Goal: Contribute content: Add original content to the website for others to see

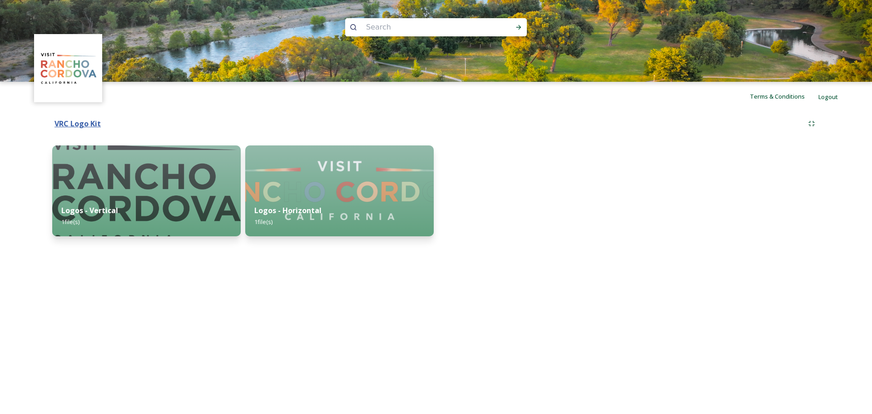
click at [72, 123] on strong "VRC Logo Kit" at bounding box center [78, 124] width 46 height 10
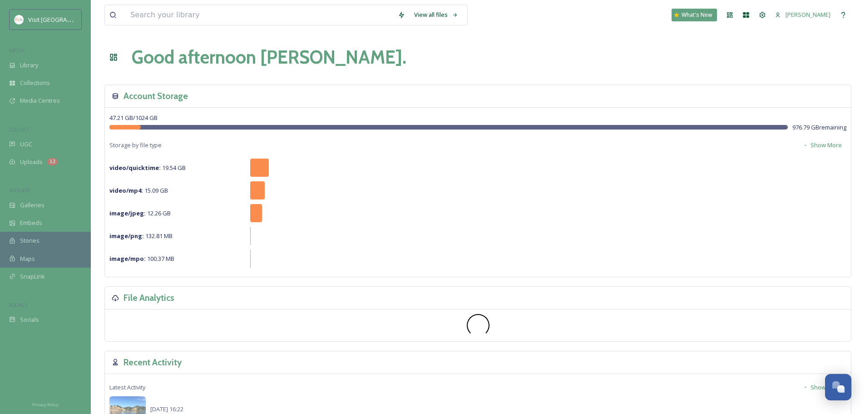
drag, startPoint x: 30, startPoint y: 41, endPoint x: 33, endPoint y: 50, distance: 9.1
click at [30, 43] on div "Visit [GEOGRAPHIC_DATA][PERSON_NAME] Collections Media Centres COLLECT UGC Uplo…" at bounding box center [45, 168] width 91 height 319
click at [39, 67] on div "Library" at bounding box center [45, 65] width 91 height 18
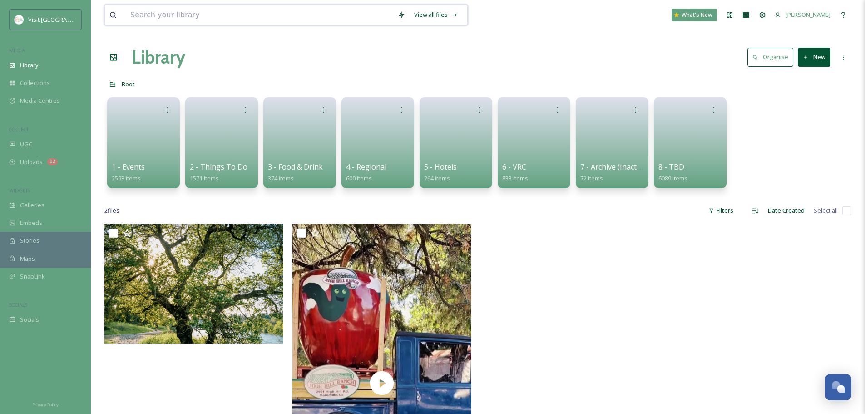
click at [154, 16] on input at bounding box center [260, 15] width 268 height 20
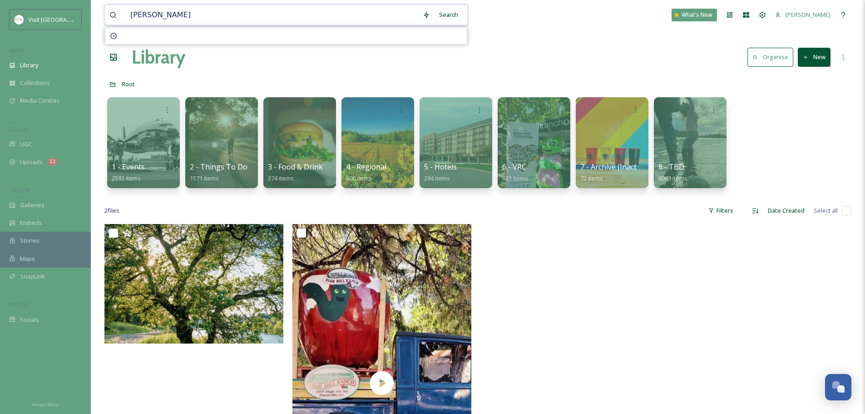
type input "rowing"
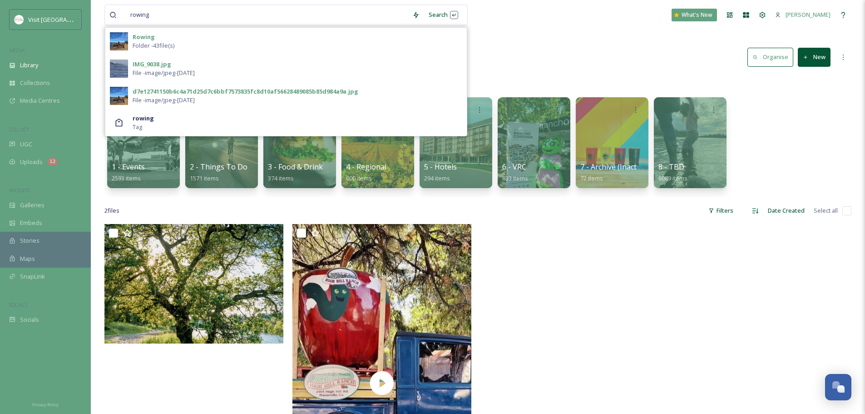
click at [241, 50] on div "Rowing Folder - 43 file(s)" at bounding box center [298, 41] width 330 height 17
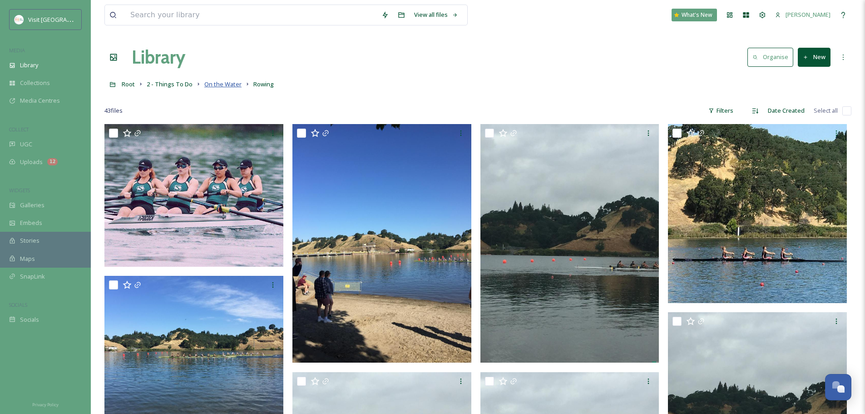
click at [223, 82] on span "On the Water" at bounding box center [222, 84] width 37 height 8
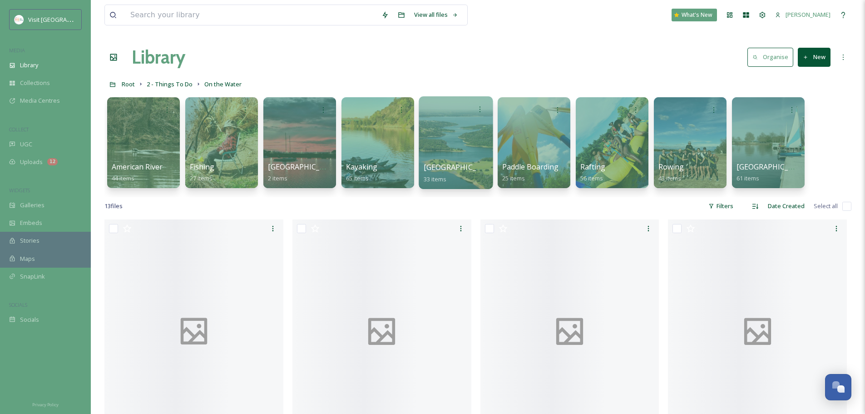
click at [443, 156] on div at bounding box center [456, 142] width 74 height 93
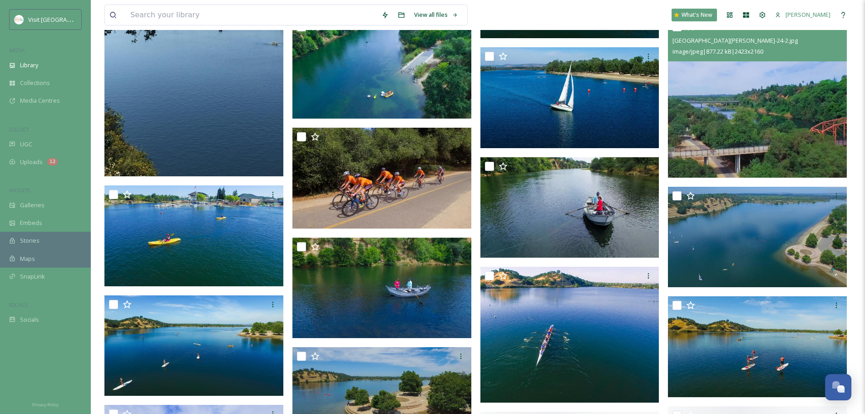
scroll to position [606, 0]
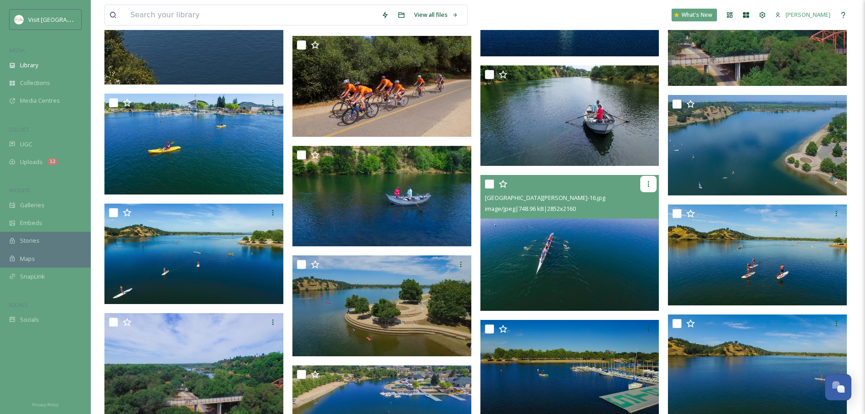
click at [652, 188] on div at bounding box center [649, 184] width 16 height 16
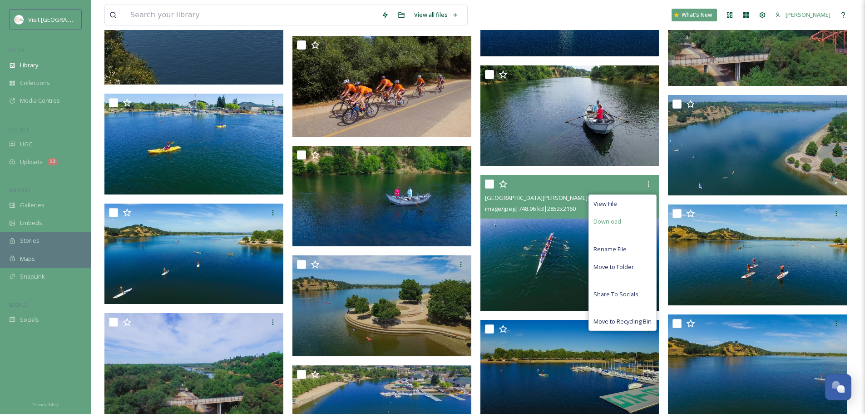
click at [640, 224] on div "Download" at bounding box center [622, 222] width 67 height 18
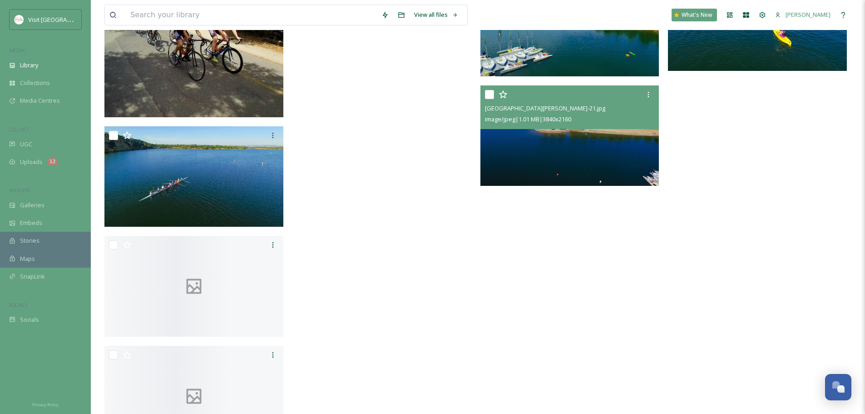
scroll to position [1060, 0]
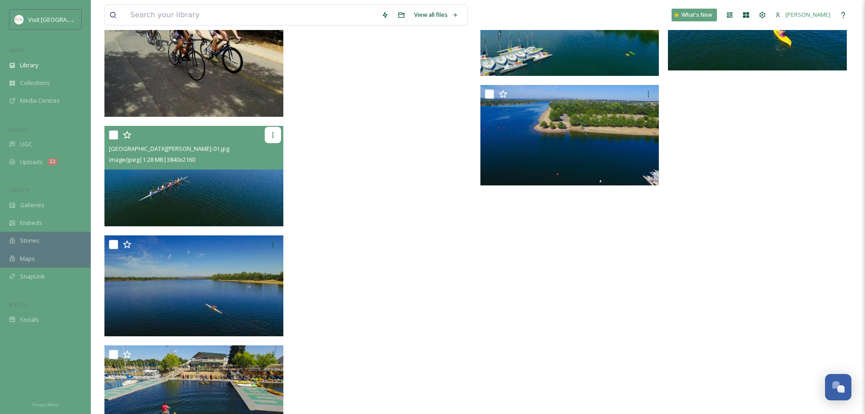
click at [274, 134] on icon at bounding box center [272, 134] width 7 height 7
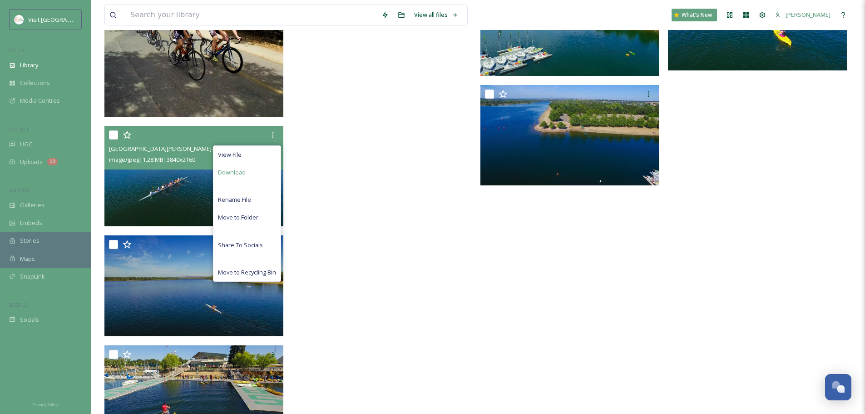
click at [249, 176] on div "Download" at bounding box center [247, 173] width 67 height 18
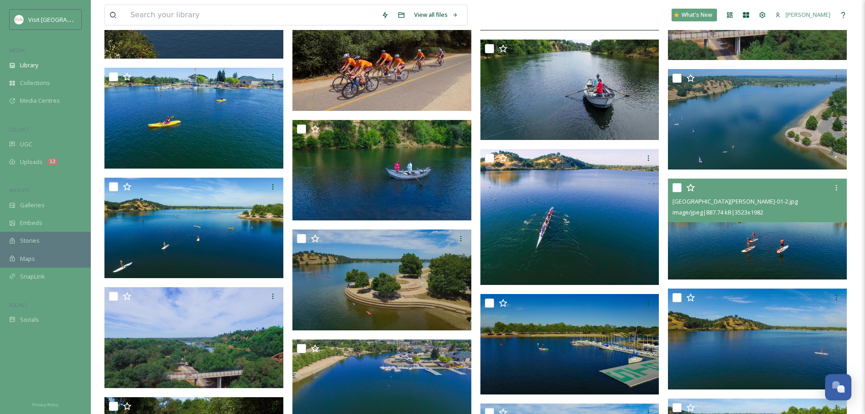
scroll to position [653, 0]
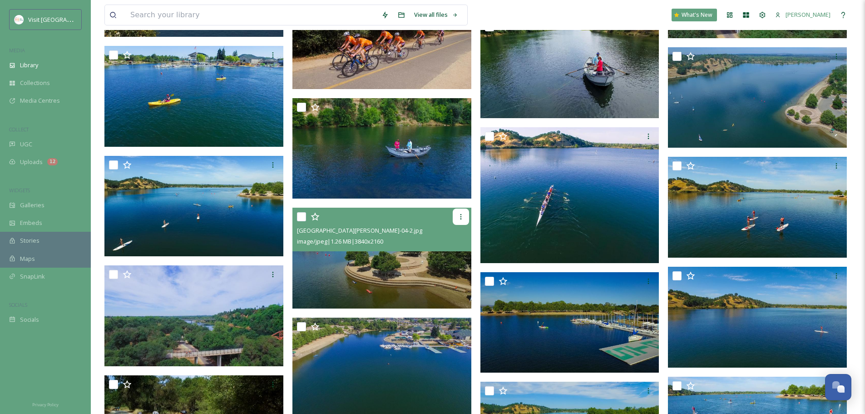
click at [458, 217] on icon at bounding box center [461, 216] width 7 height 7
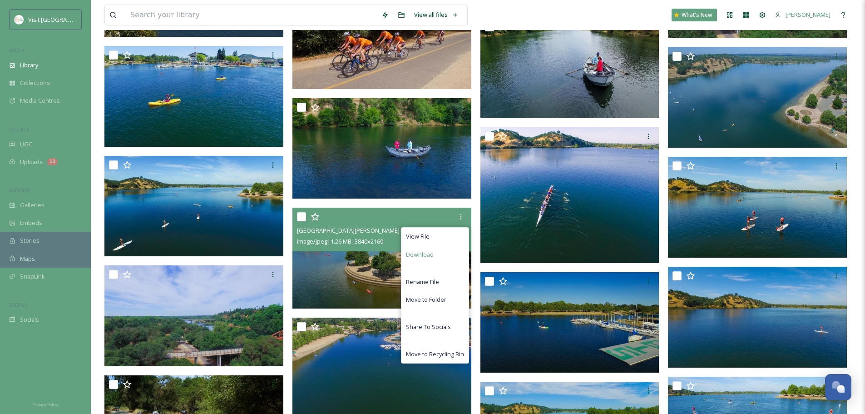
click at [441, 253] on div "Download" at bounding box center [435, 255] width 67 height 18
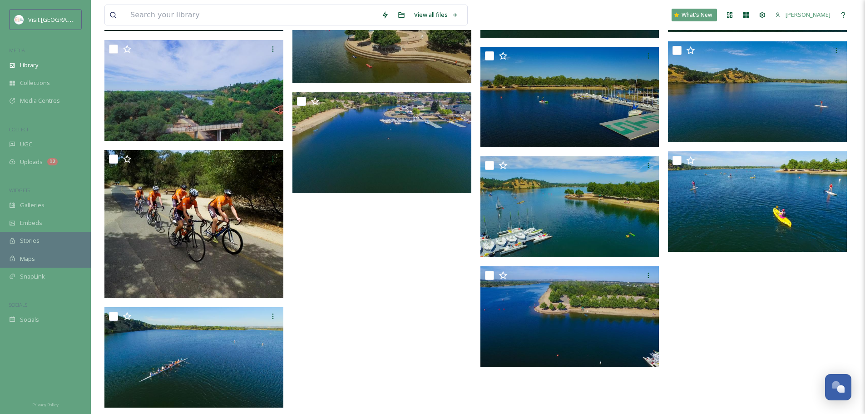
scroll to position [880, 0]
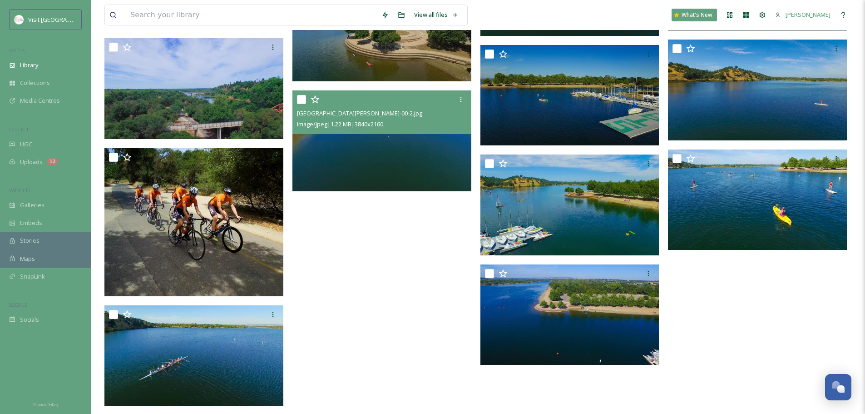
click at [409, 133] on div "Rancho Cordova-00-2.jpg image/jpeg | 1.22 MB | 3840 x 2160" at bounding box center [382, 112] width 179 height 44
click at [411, 167] on img at bounding box center [382, 140] width 179 height 101
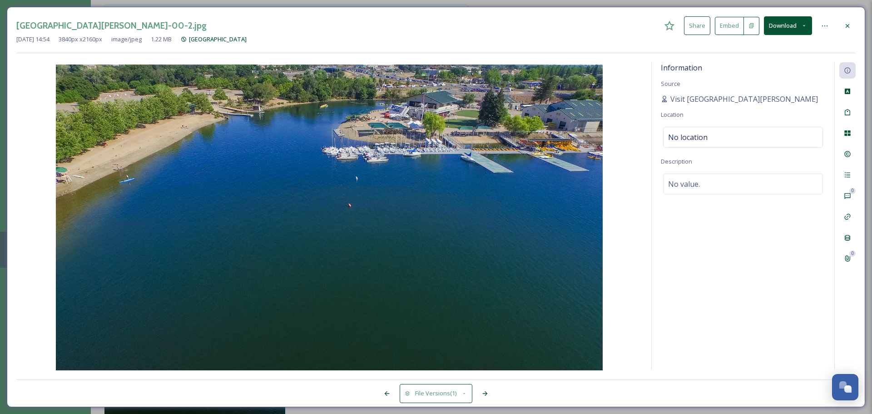
click at [847, 25] on icon at bounding box center [848, 26] width 4 height 4
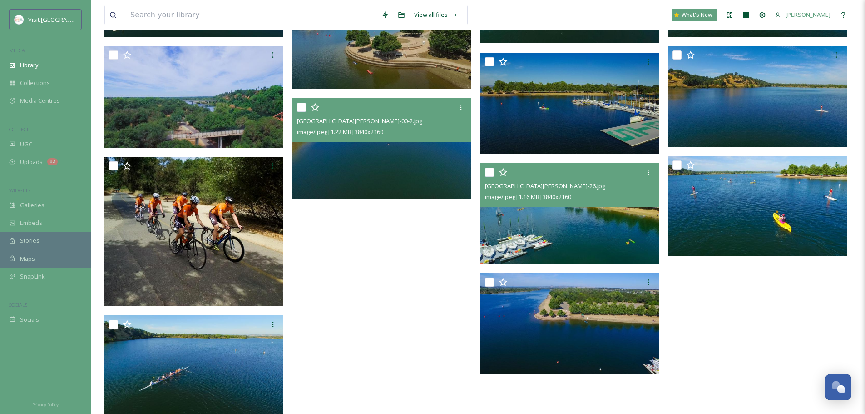
click at [582, 208] on img at bounding box center [570, 213] width 179 height 101
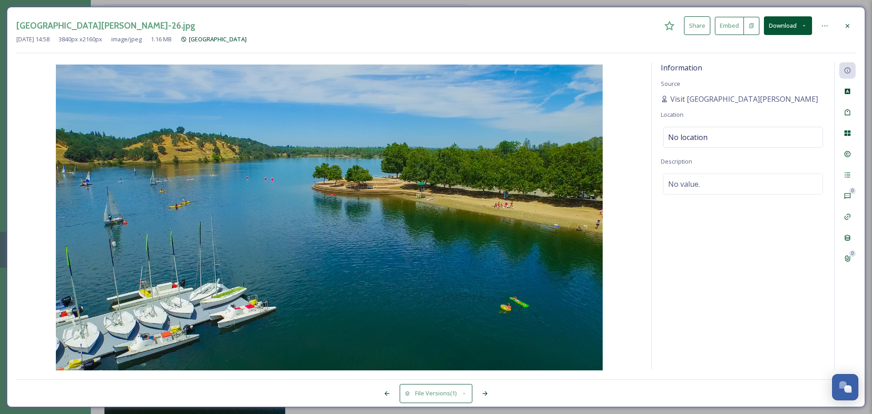
click at [841, 30] on div at bounding box center [848, 26] width 16 height 16
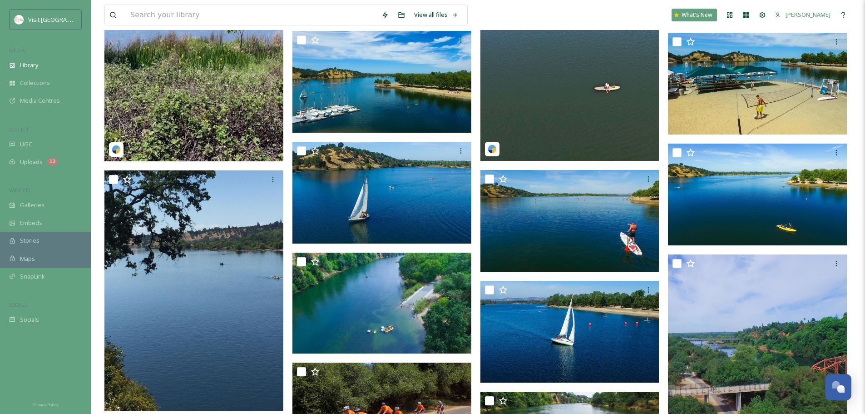
scroll to position [303, 0]
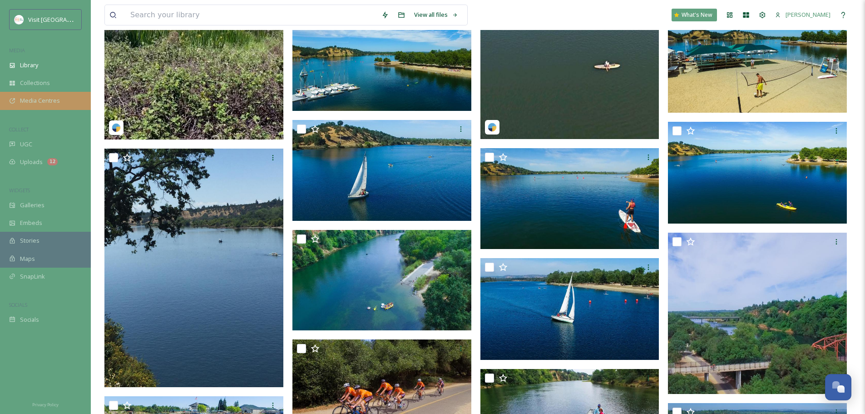
click at [46, 104] on span "Media Centres" at bounding box center [40, 100] width 40 height 9
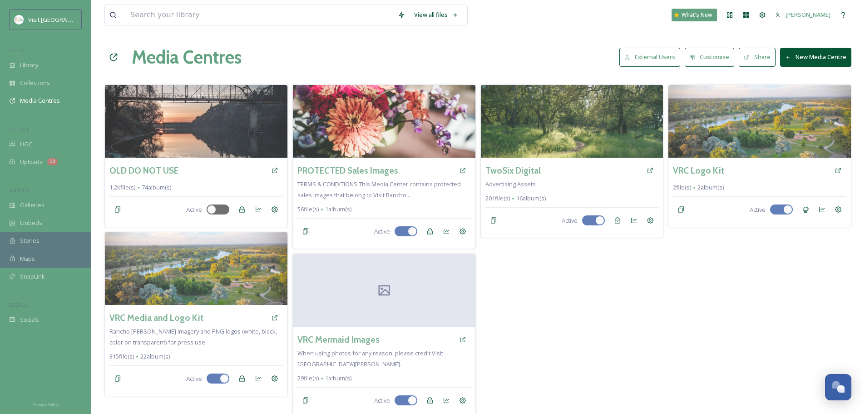
click at [830, 54] on button "New Media Centre" at bounding box center [816, 57] width 71 height 19
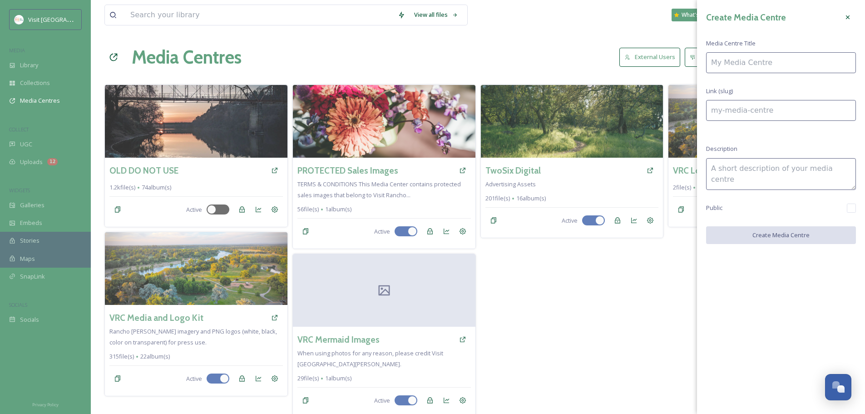
click at [809, 60] on input at bounding box center [781, 62] width 150 height 21
type input "I"
type input "i"
type input "IR"
type input "ir"
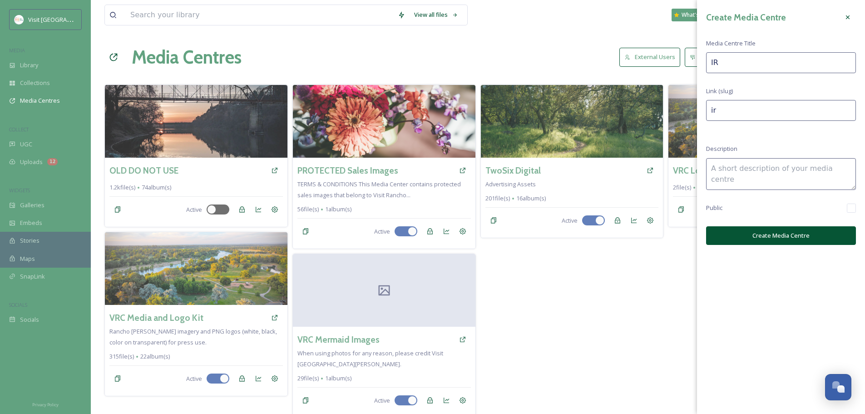
type input "IRA"
type input "ira"
type input "IRA"
click at [763, 169] on textarea at bounding box center [781, 174] width 150 height 32
click at [857, 211] on div "Create Media Centre Media Centre Title IRA Link (slug) ira Description Images f…" at bounding box center [781, 127] width 168 height 254
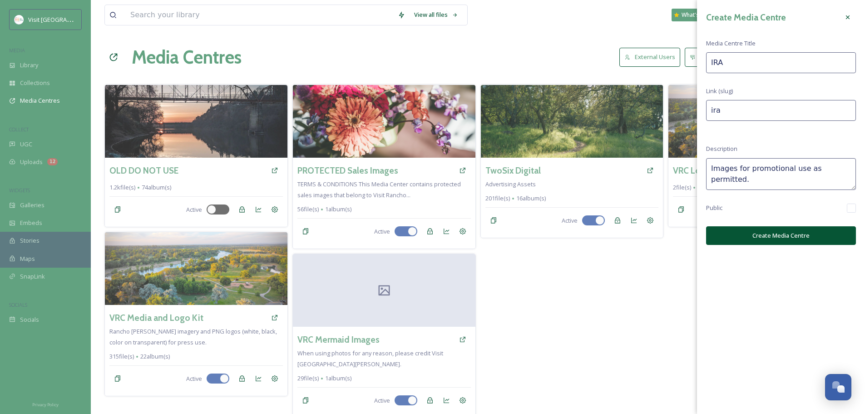
click at [809, 250] on div "Create Media Centre Media Centre Title IRA Link (slug) ira Description Images f…" at bounding box center [781, 127] width 168 height 254
click at [841, 167] on textarea "Images for promotional use as permitted." at bounding box center [781, 174] width 150 height 32
type textarea "Images for promotional use as permitted by the VRC x IRA contract."
click at [807, 237] on button "Create Media Centre" at bounding box center [781, 235] width 150 height 19
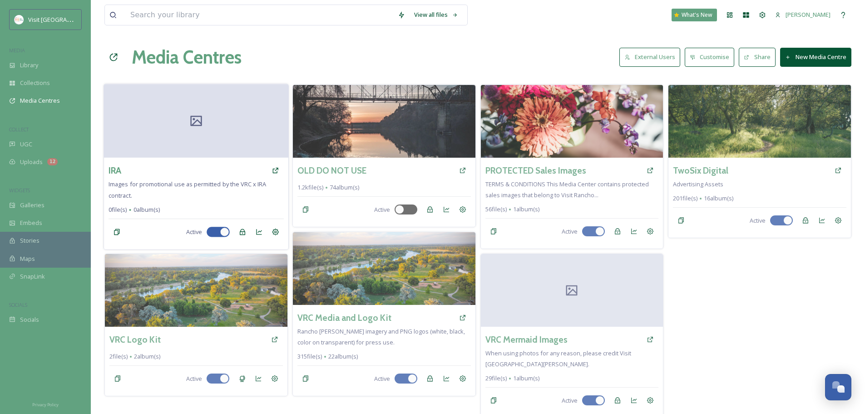
click at [217, 157] on div at bounding box center [196, 121] width 184 height 74
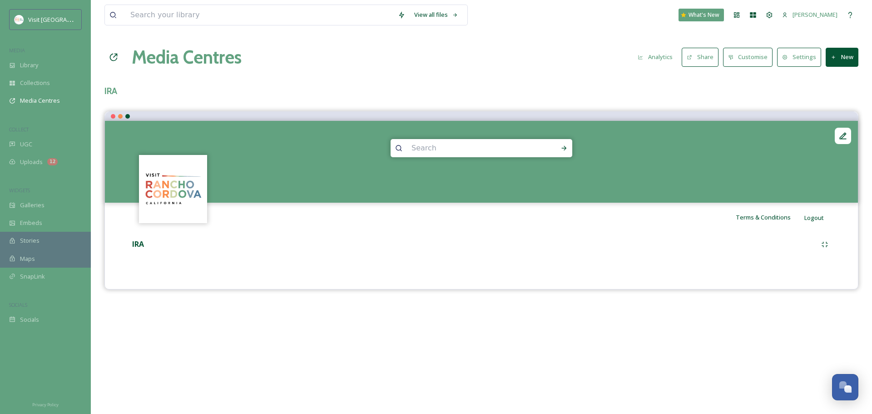
click at [747, 60] on button "Customise" at bounding box center [748, 57] width 50 height 19
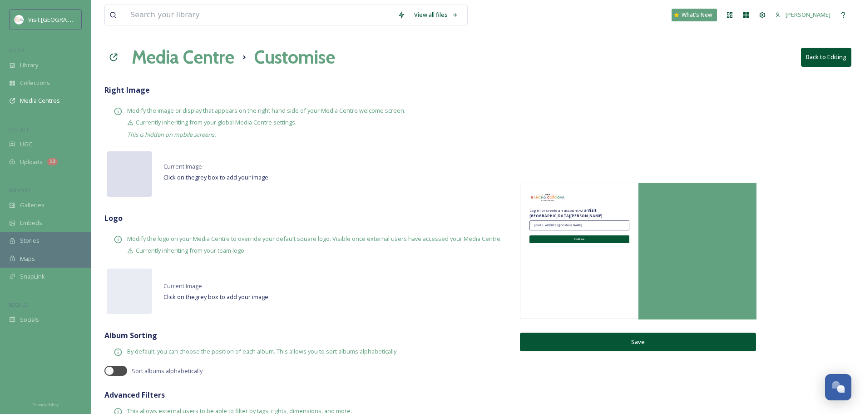
click at [121, 172] on div at bounding box center [129, 173] width 45 height 45
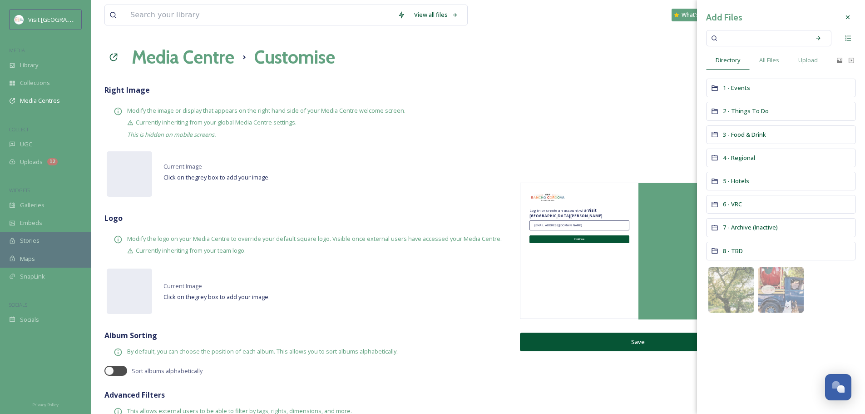
click at [761, 38] on input at bounding box center [763, 38] width 86 height 20
type input "rowing"
click at [814, 34] on div "Search" at bounding box center [819, 38] width 16 height 16
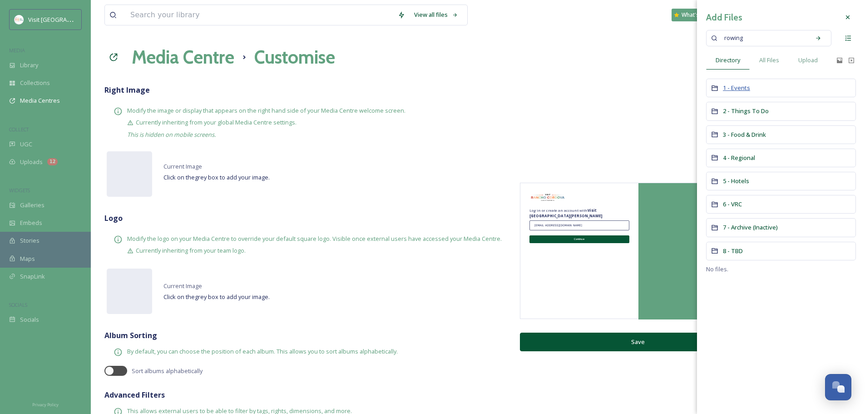
click at [747, 90] on span "1 - Events" at bounding box center [736, 88] width 27 height 8
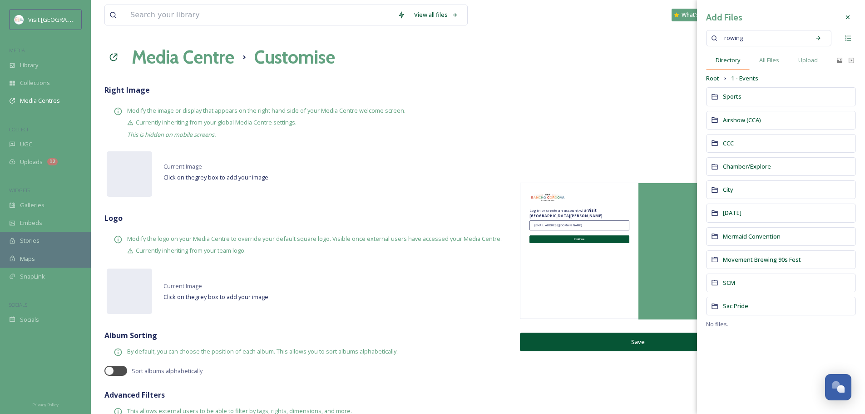
click at [729, 61] on span "Directory" at bounding box center [728, 60] width 25 height 9
click at [769, 61] on span "All Files" at bounding box center [770, 60] width 20 height 9
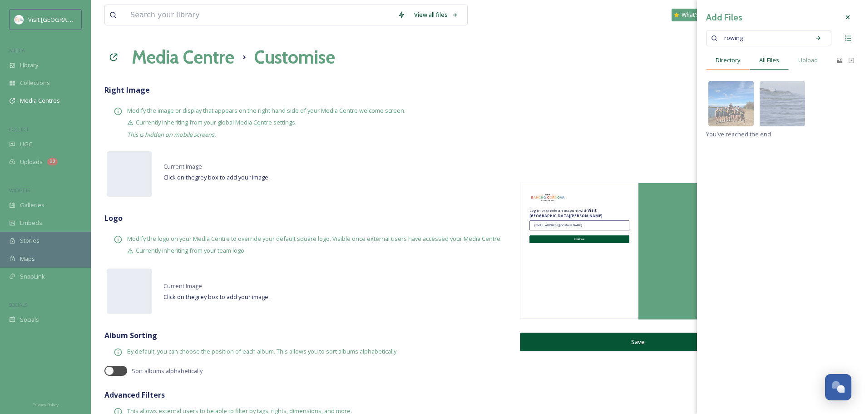
click at [736, 62] on span "Directory" at bounding box center [728, 60] width 25 height 9
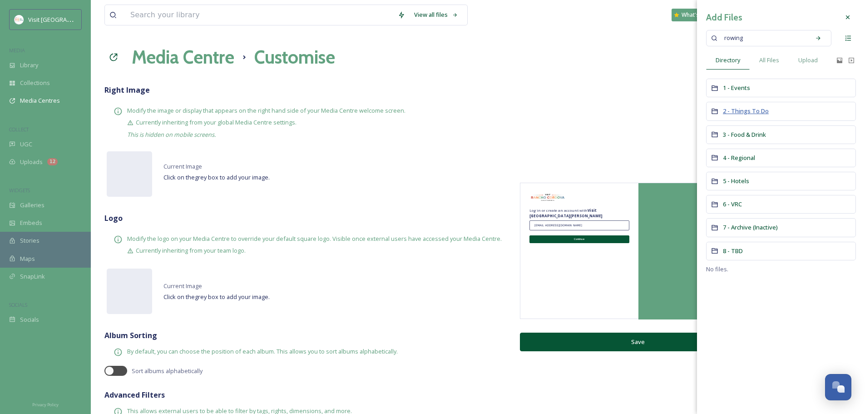
click at [754, 109] on span "2 - Things To Do" at bounding box center [746, 111] width 46 height 8
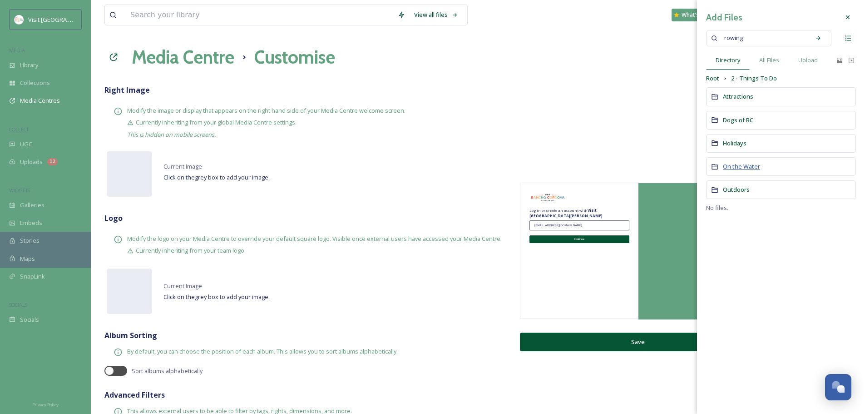
click at [741, 166] on span "On the Water" at bounding box center [741, 166] width 37 height 8
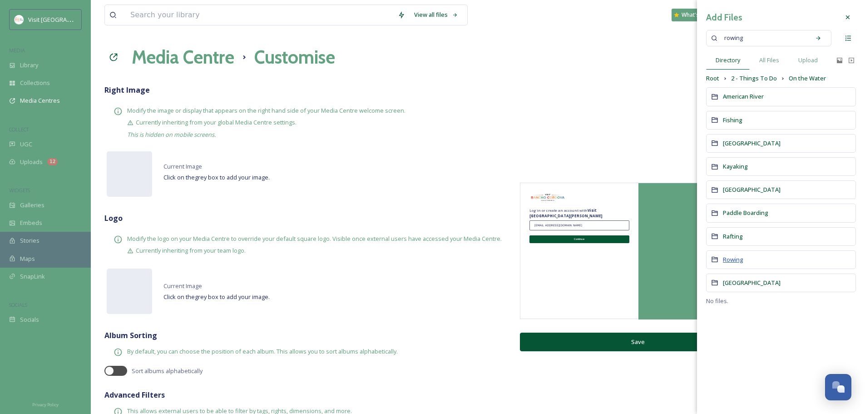
click at [735, 259] on span "Rowing" at bounding box center [733, 259] width 20 height 8
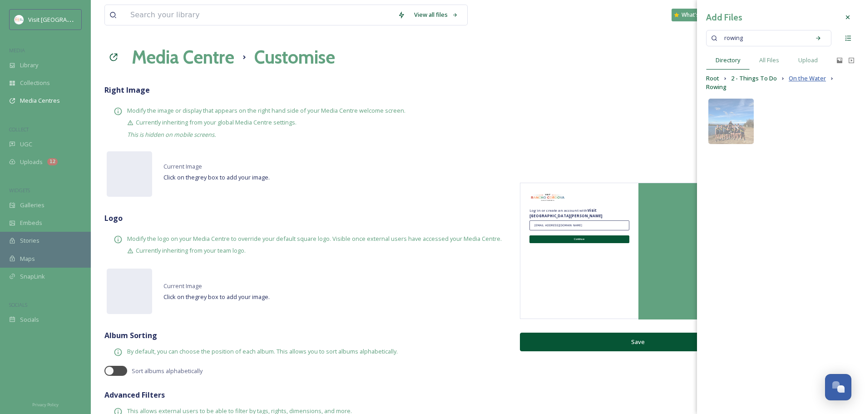
click at [813, 77] on span "On the Water" at bounding box center [807, 78] width 37 height 9
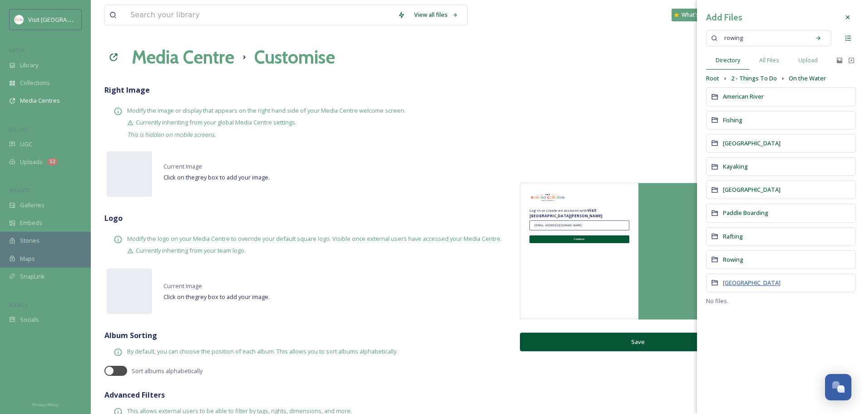
click at [753, 285] on span "Sacramento State Aquatics Center" at bounding box center [752, 283] width 58 height 8
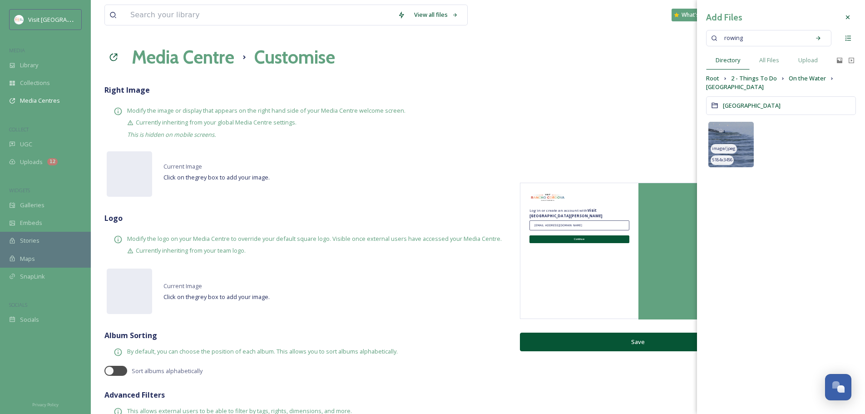
click at [749, 147] on img at bounding box center [731, 144] width 45 height 45
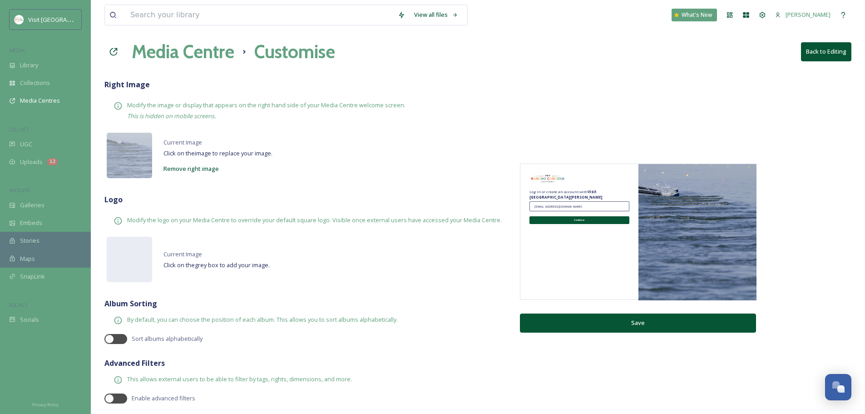
scroll to position [7, 0]
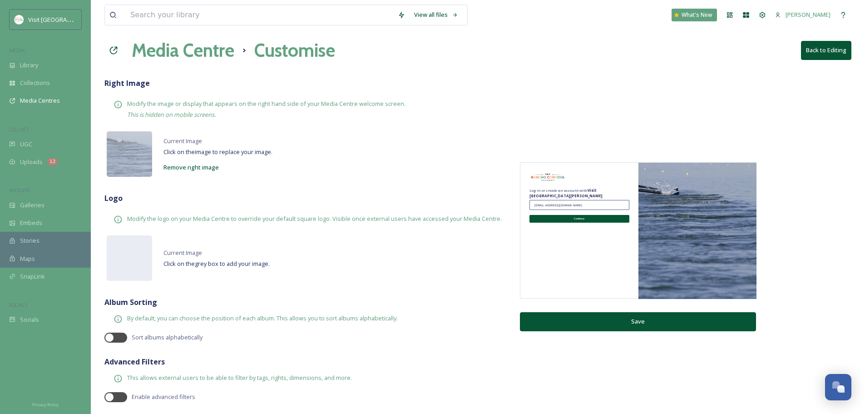
click at [635, 322] on button "Save" at bounding box center [638, 321] width 236 height 19
click at [826, 54] on button "Back to Editing" at bounding box center [826, 50] width 50 height 19
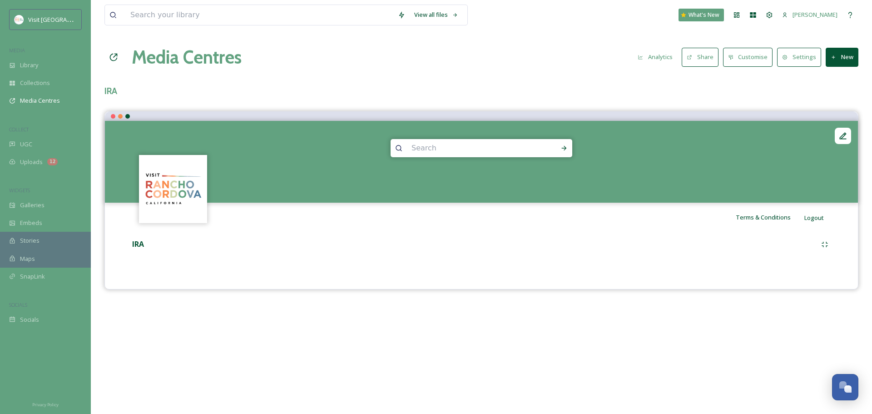
click at [830, 61] on button "New" at bounding box center [842, 57] width 33 height 19
click at [844, 79] on span "Add Files" at bounding box center [836, 78] width 25 height 9
click at [837, 81] on span "Add Files" at bounding box center [836, 78] width 25 height 9
click at [841, 98] on span "Add Album" at bounding box center [839, 96] width 30 height 9
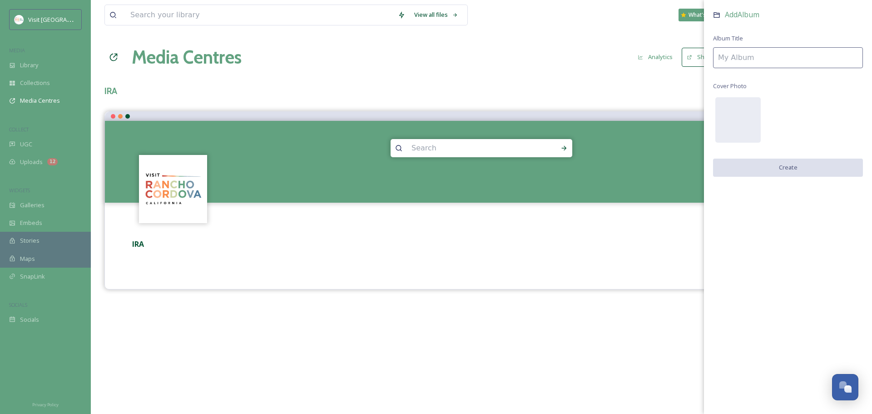
click at [784, 61] on input at bounding box center [788, 57] width 150 height 21
click at [562, 88] on h3 "IRA" at bounding box center [481, 91] width 754 height 13
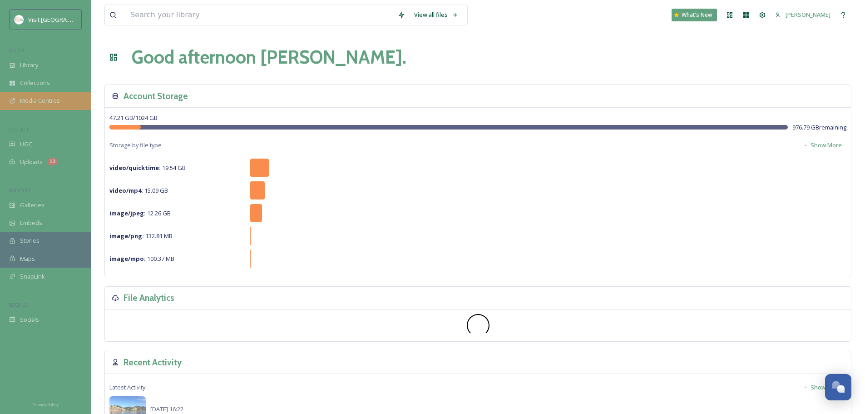
click at [46, 92] on div "Media Centres" at bounding box center [45, 101] width 91 height 18
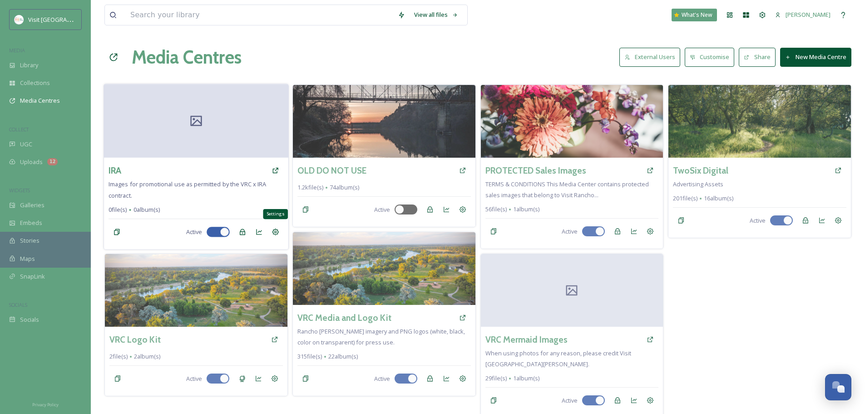
click at [270, 237] on div "Settings" at bounding box center [275, 232] width 16 height 16
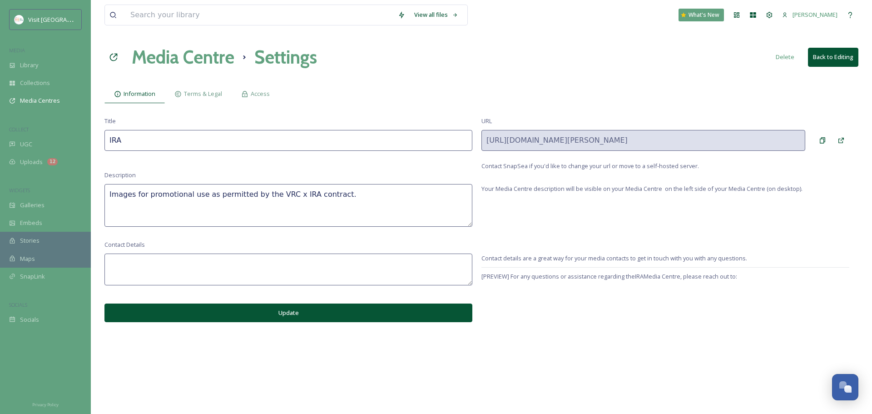
click at [788, 57] on button "Delete" at bounding box center [785, 57] width 28 height 18
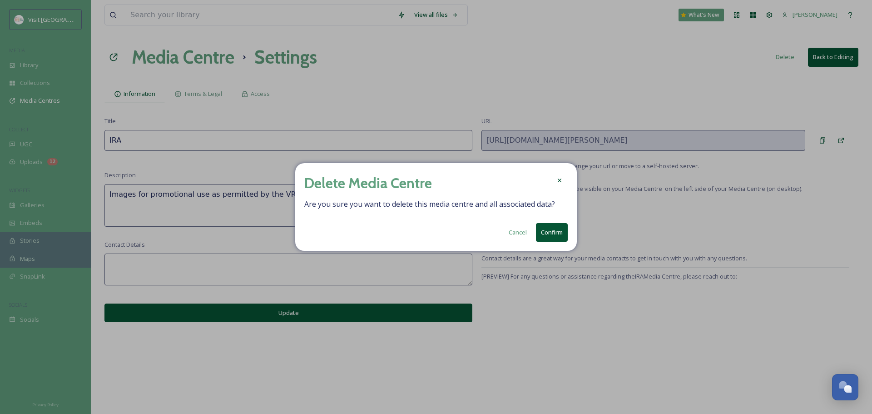
click at [546, 234] on button "Confirm" at bounding box center [552, 232] width 32 height 19
